Goal: Information Seeking & Learning: Learn about a topic

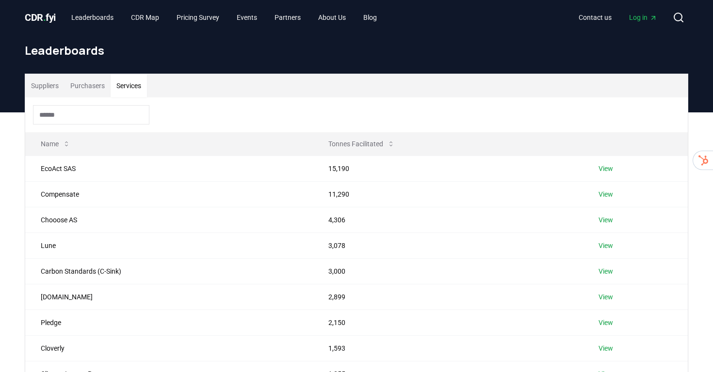
scroll to position [70, 0]
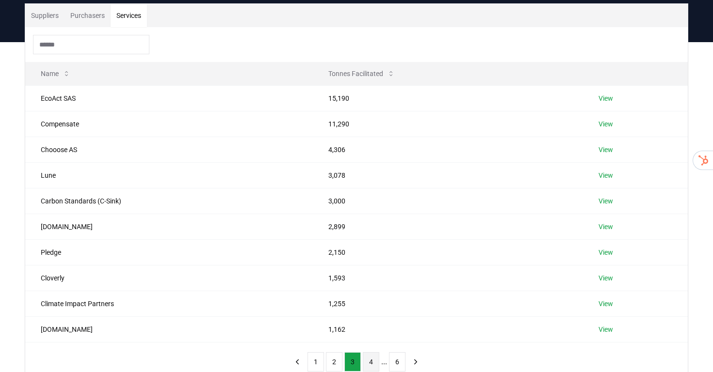
click at [375, 360] on button "4" at bounding box center [371, 361] width 16 height 19
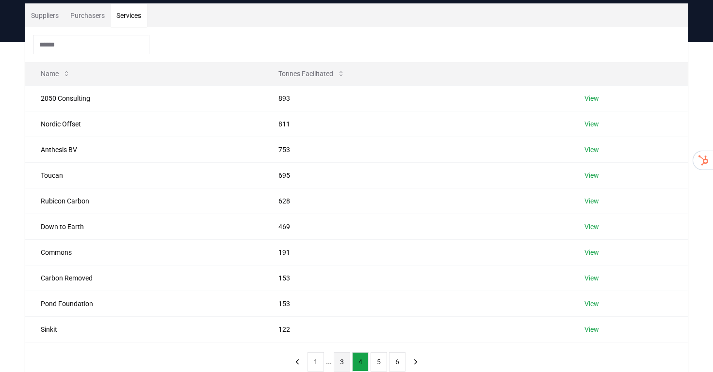
click at [342, 363] on button "3" at bounding box center [341, 361] width 16 height 19
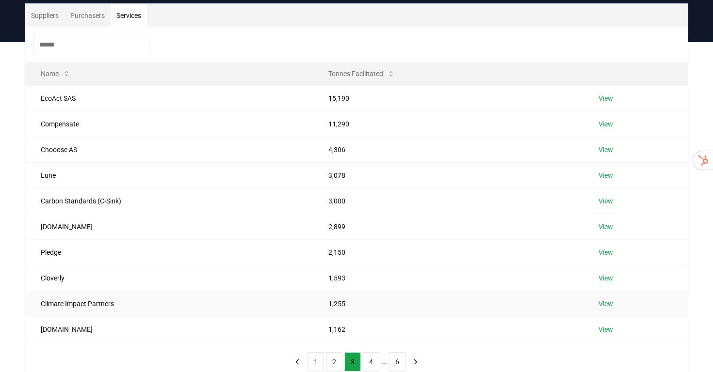
click at [78, 302] on td "Climate Impact Partners" at bounding box center [168, 304] width 287 height 26
click at [611, 97] on link "View" at bounding box center [605, 99] width 15 height 10
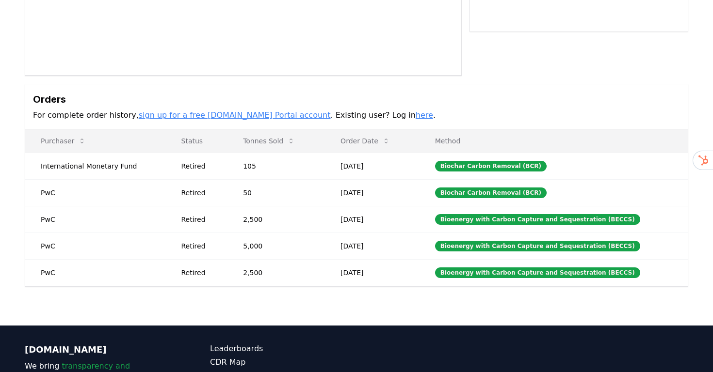
scroll to position [206, 0]
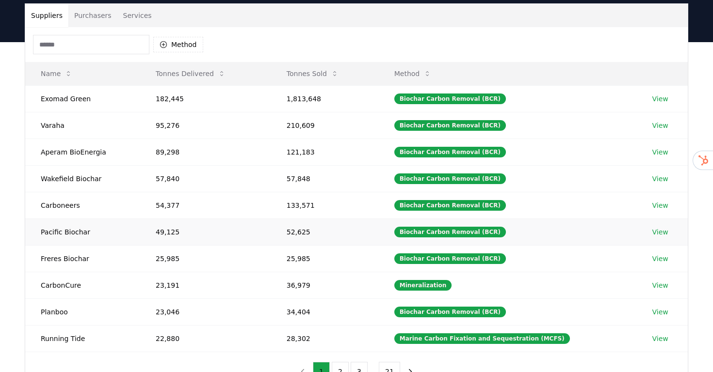
scroll to position [151, 0]
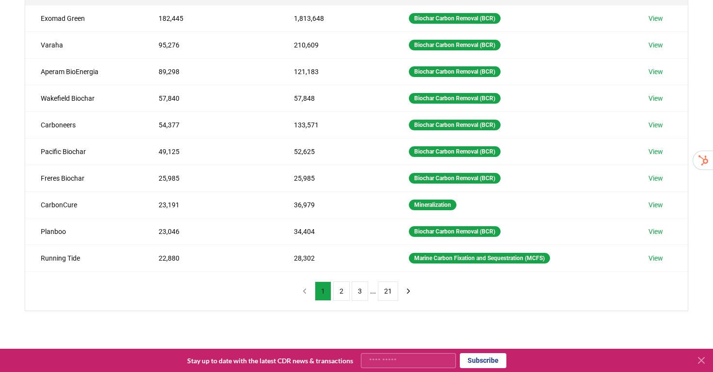
click at [322, 292] on button "1" at bounding box center [323, 291] width 16 height 19
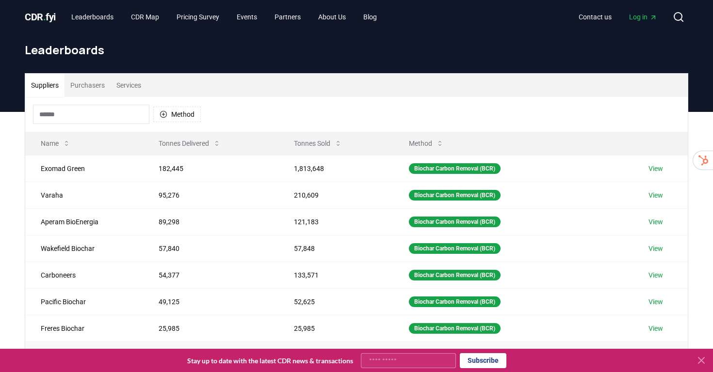
scroll to position [0, 0]
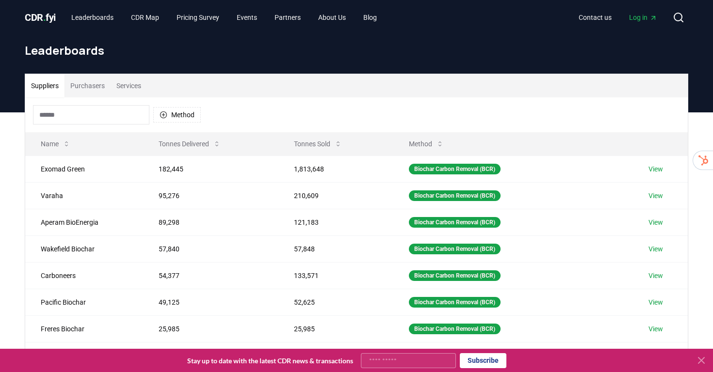
click at [140, 81] on button "Services" at bounding box center [129, 85] width 36 height 23
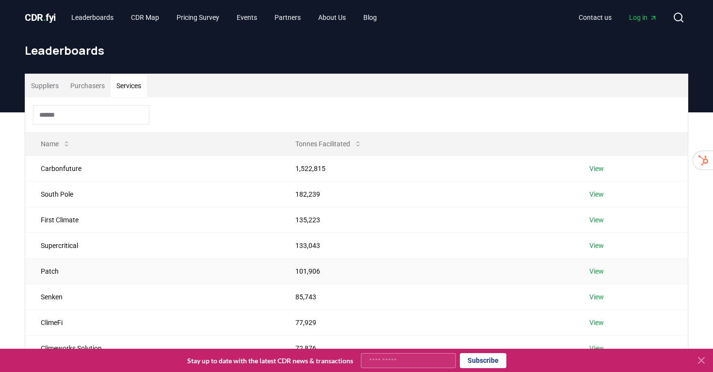
click at [596, 271] on link "View" at bounding box center [596, 272] width 15 height 10
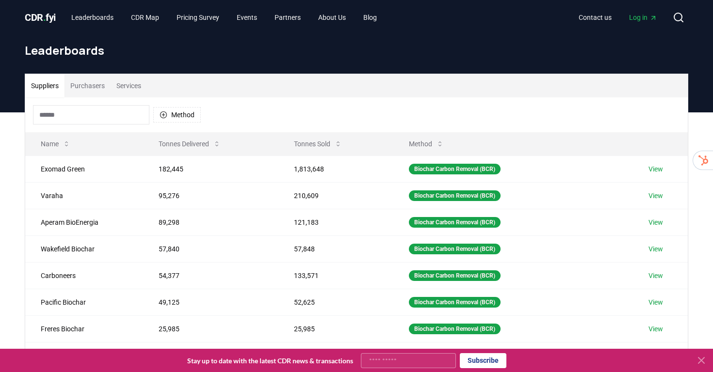
click at [137, 85] on button "Services" at bounding box center [129, 85] width 36 height 23
